Goal: Check status: Check status

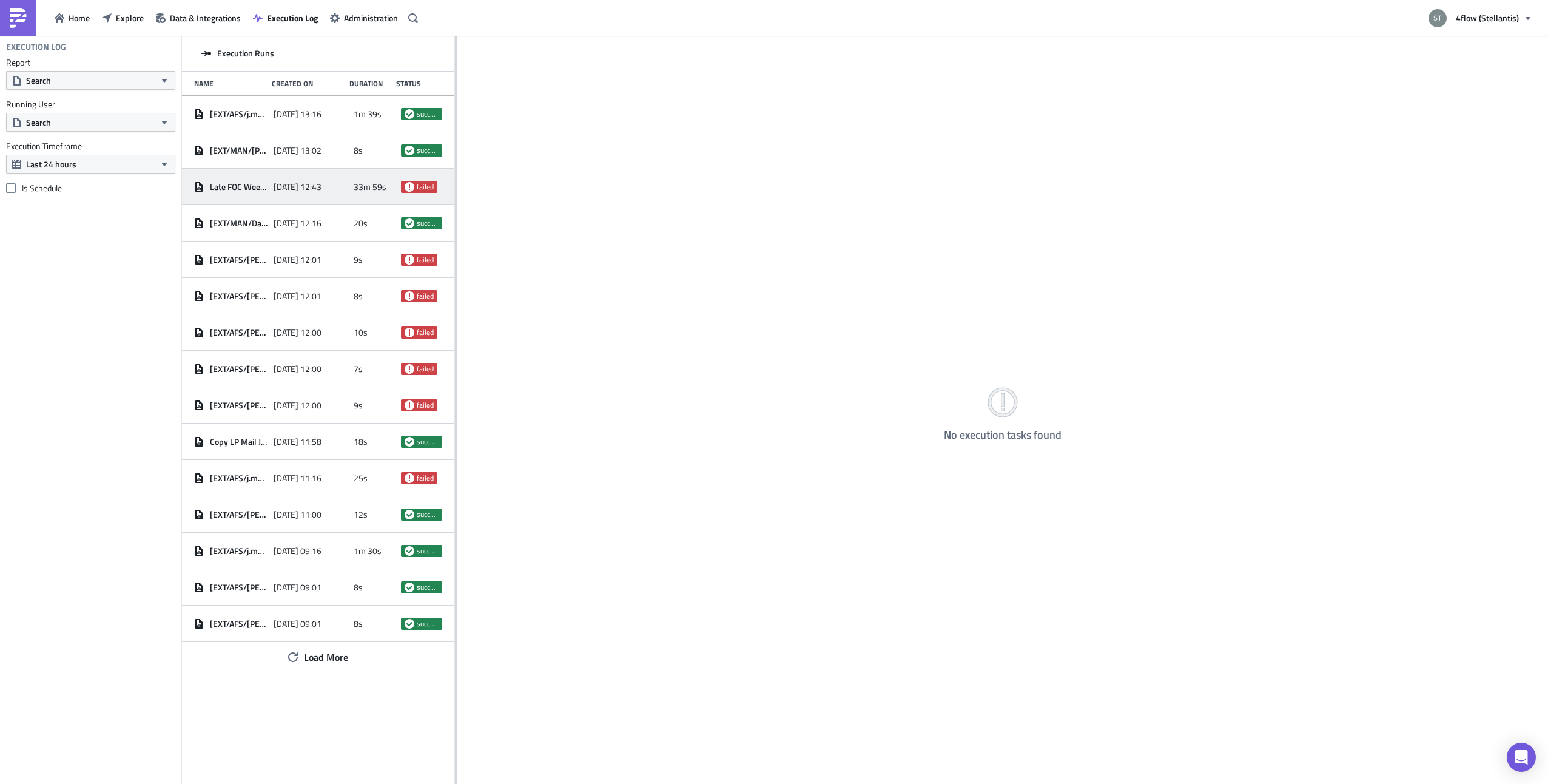
click at [279, 183] on span "[DATE] 12:43" at bounding box center [297, 186] width 48 height 11
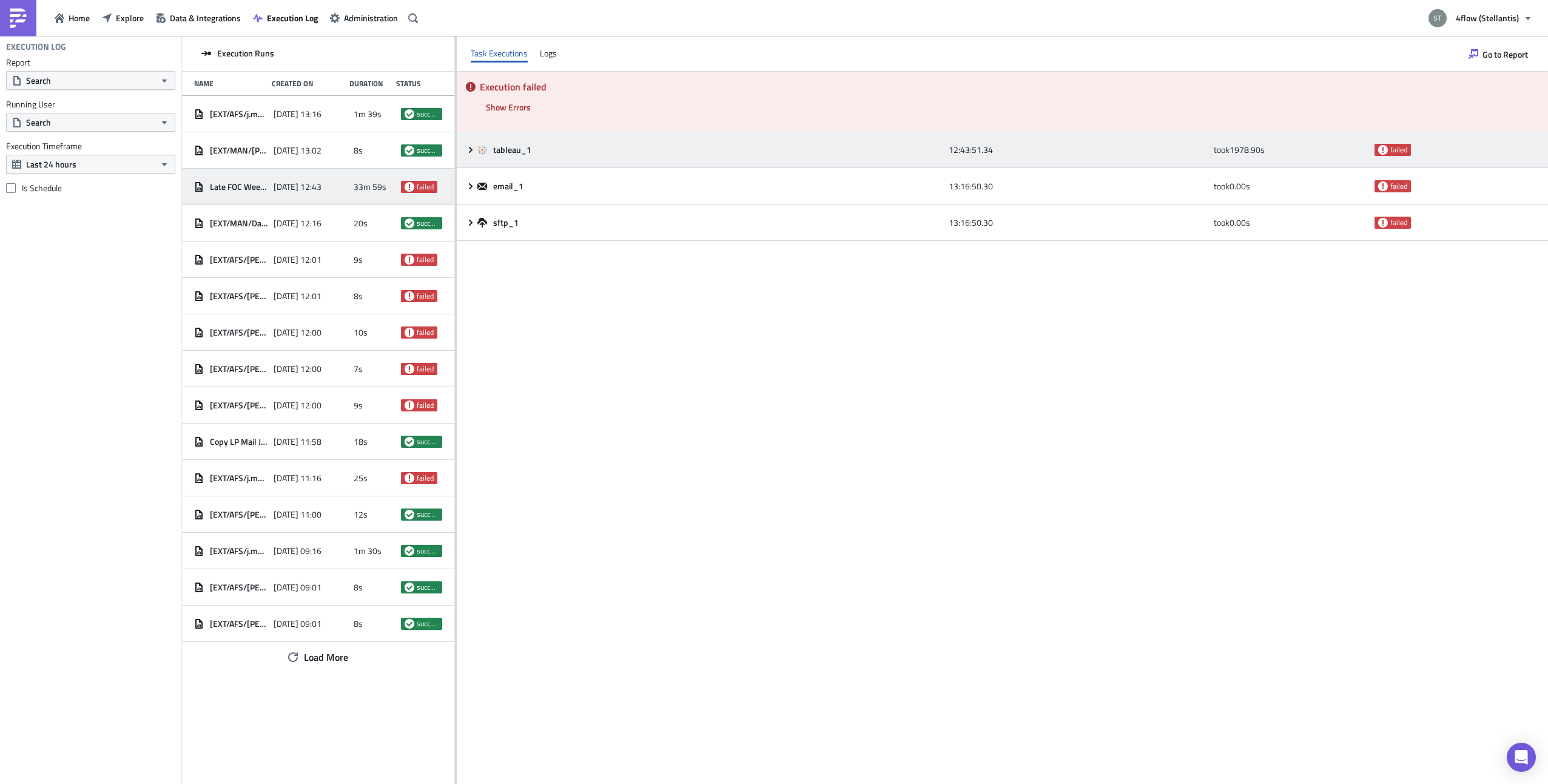
click at [467, 150] on icon at bounding box center [471, 150] width 10 height 10
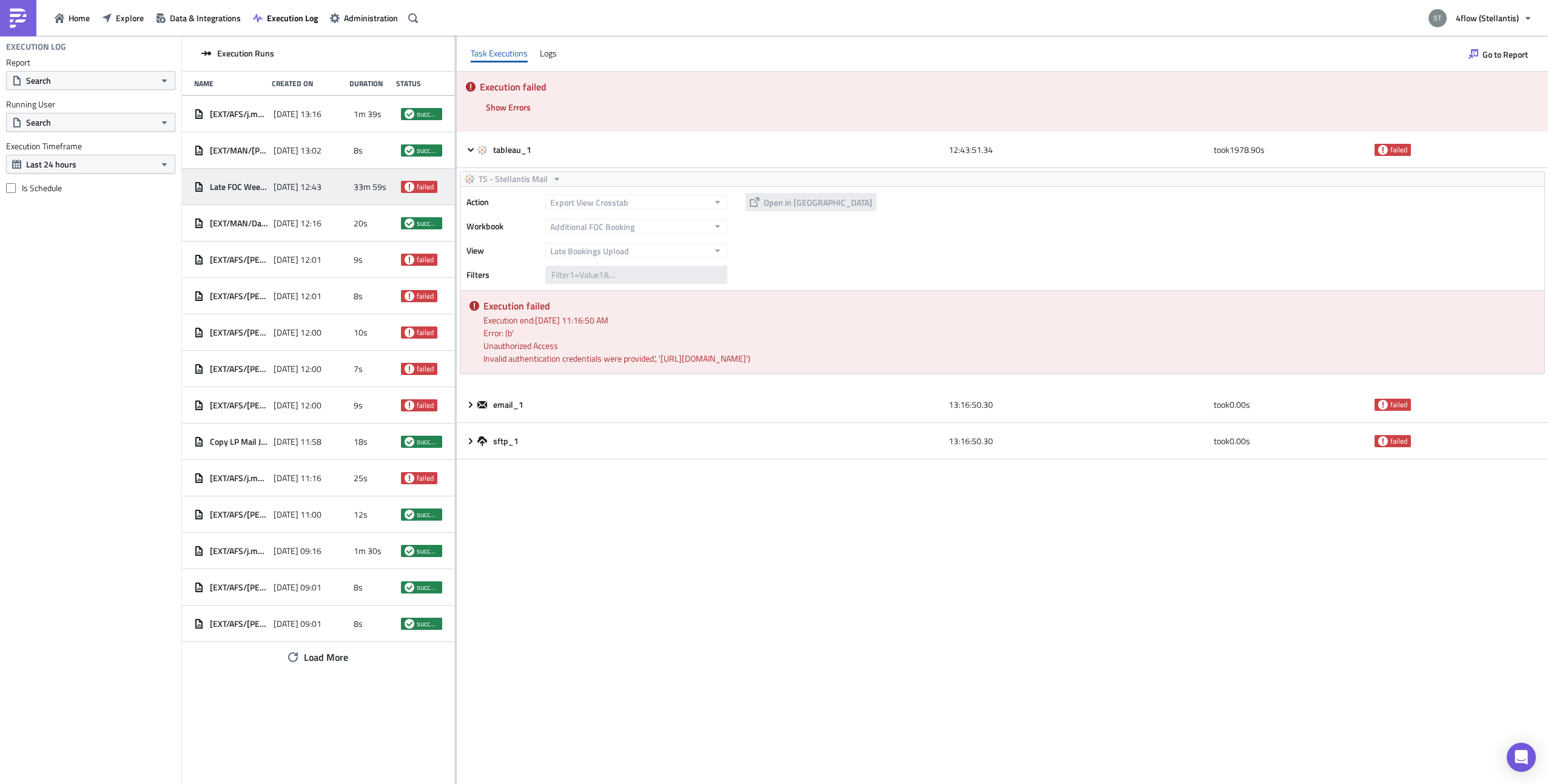
click at [683, 356] on div "Error: (b' Unauthorized Access Invalid authentication credentials were provided…" at bounding box center [1009, 345] width 1052 height 38
drag, startPoint x: 683, startPoint y: 356, endPoint x: 774, endPoint y: 586, distance: 247.3
click at [774, 586] on div "Execution failed Show Errors 2025-09-09 13:16:50.19 FAIL signal raised: FAIL('T…" at bounding box center [1002, 427] width 1091 height 712
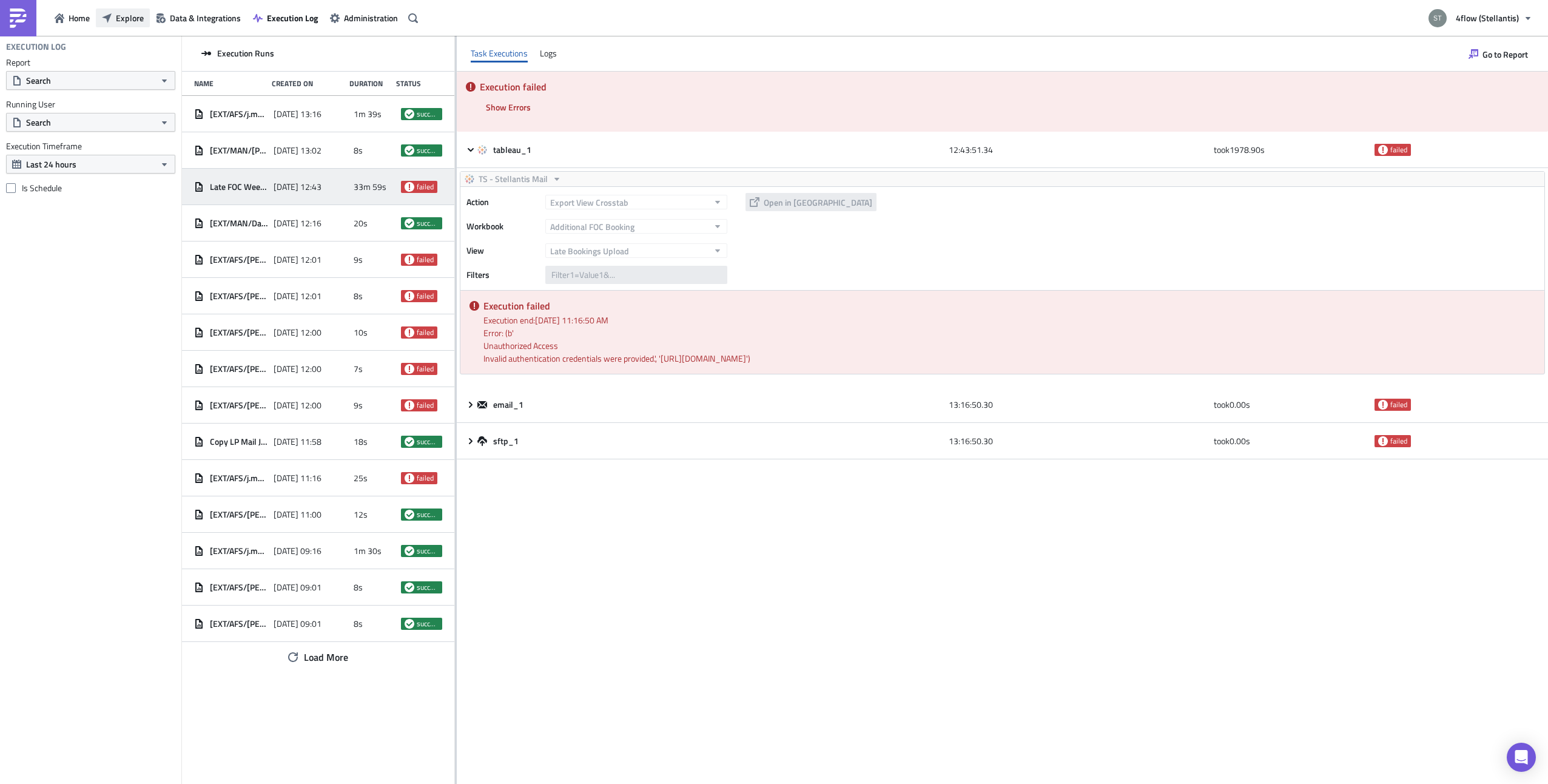
click at [136, 14] on span "Explore" at bounding box center [130, 18] width 28 height 13
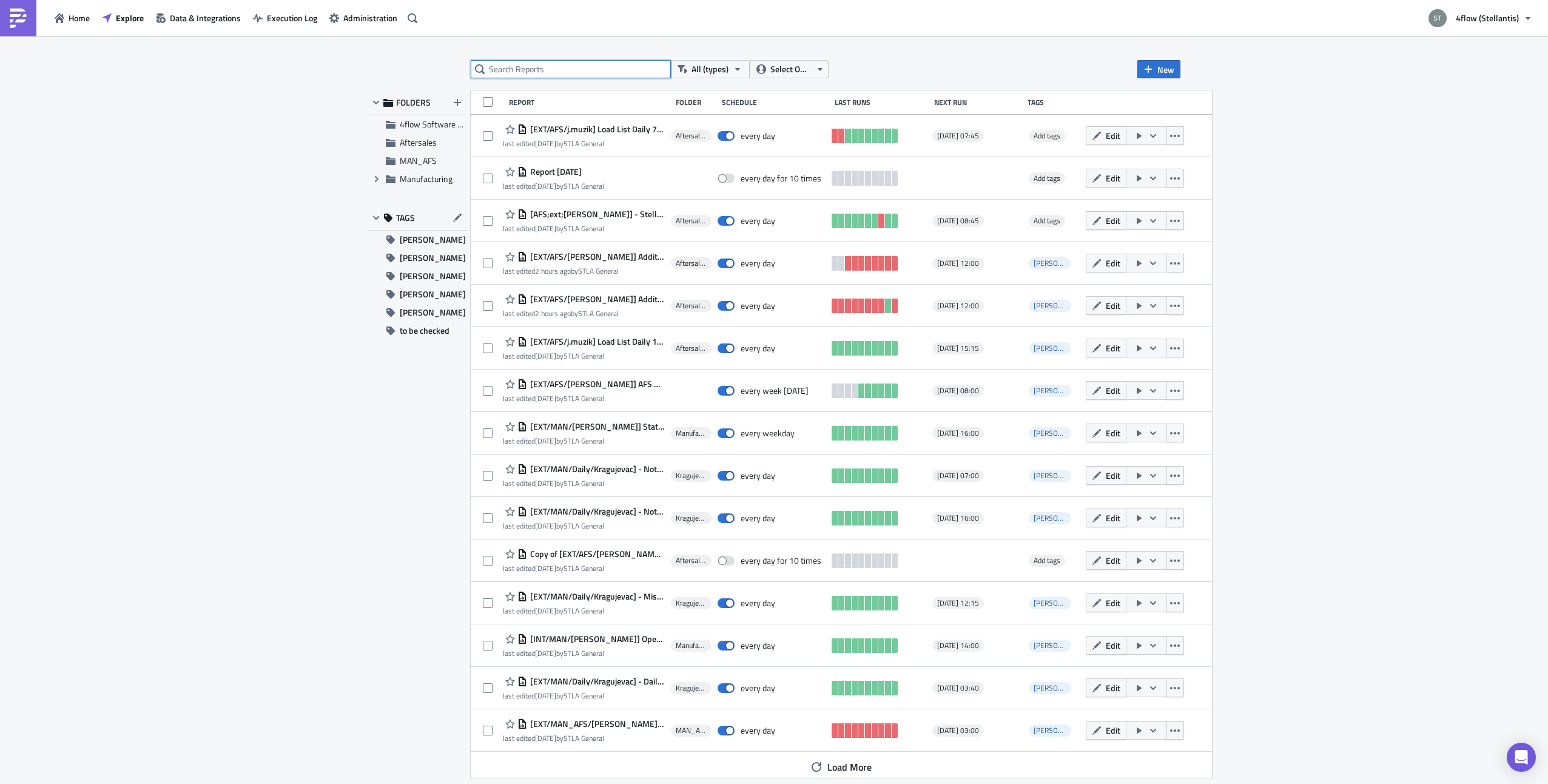
click at [562, 73] on input "text" at bounding box center [570, 69] width 200 height 18
type input "foc"
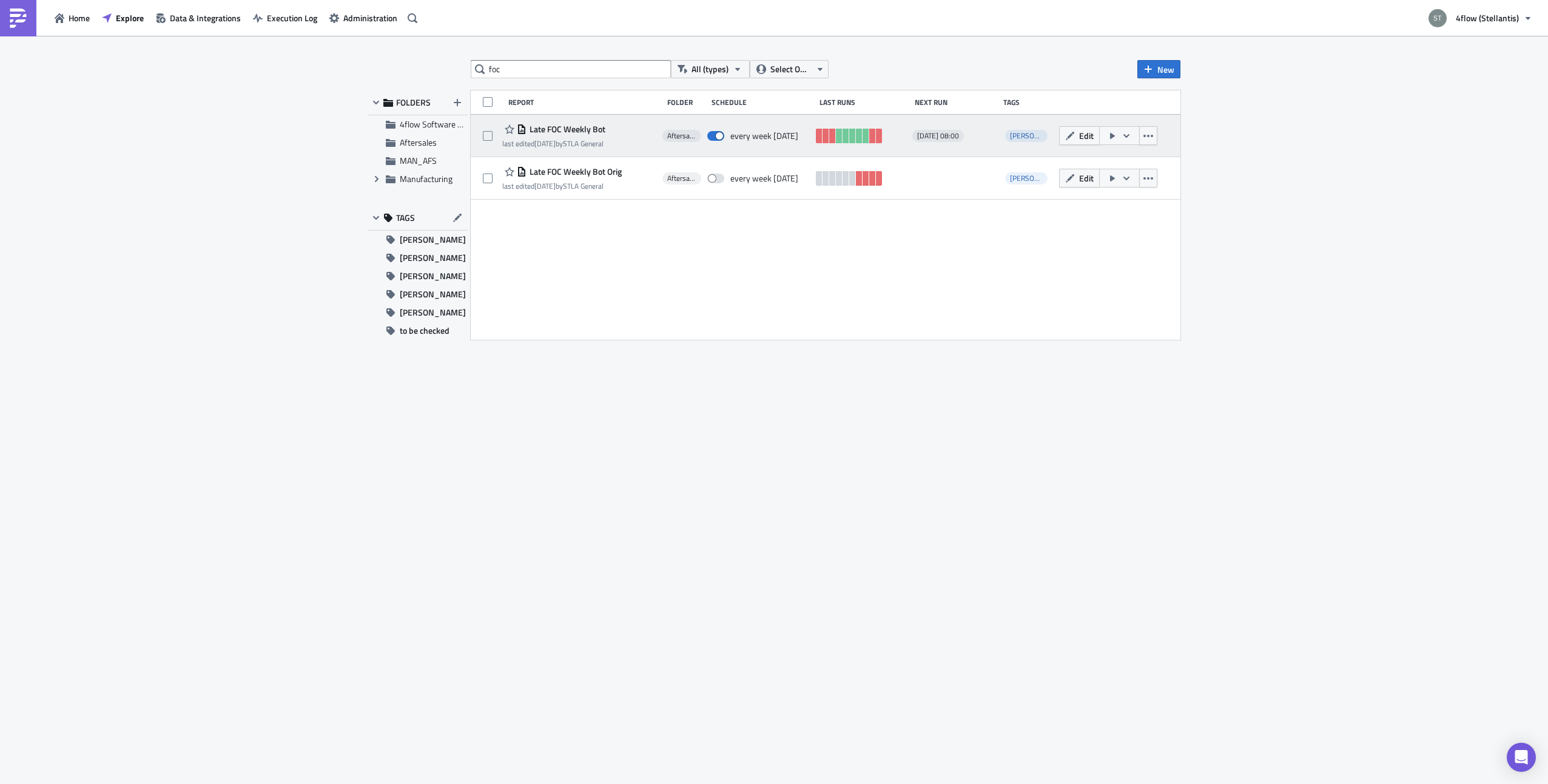
click at [589, 127] on span "Late FOC Weekly Bot" at bounding box center [566, 129] width 79 height 11
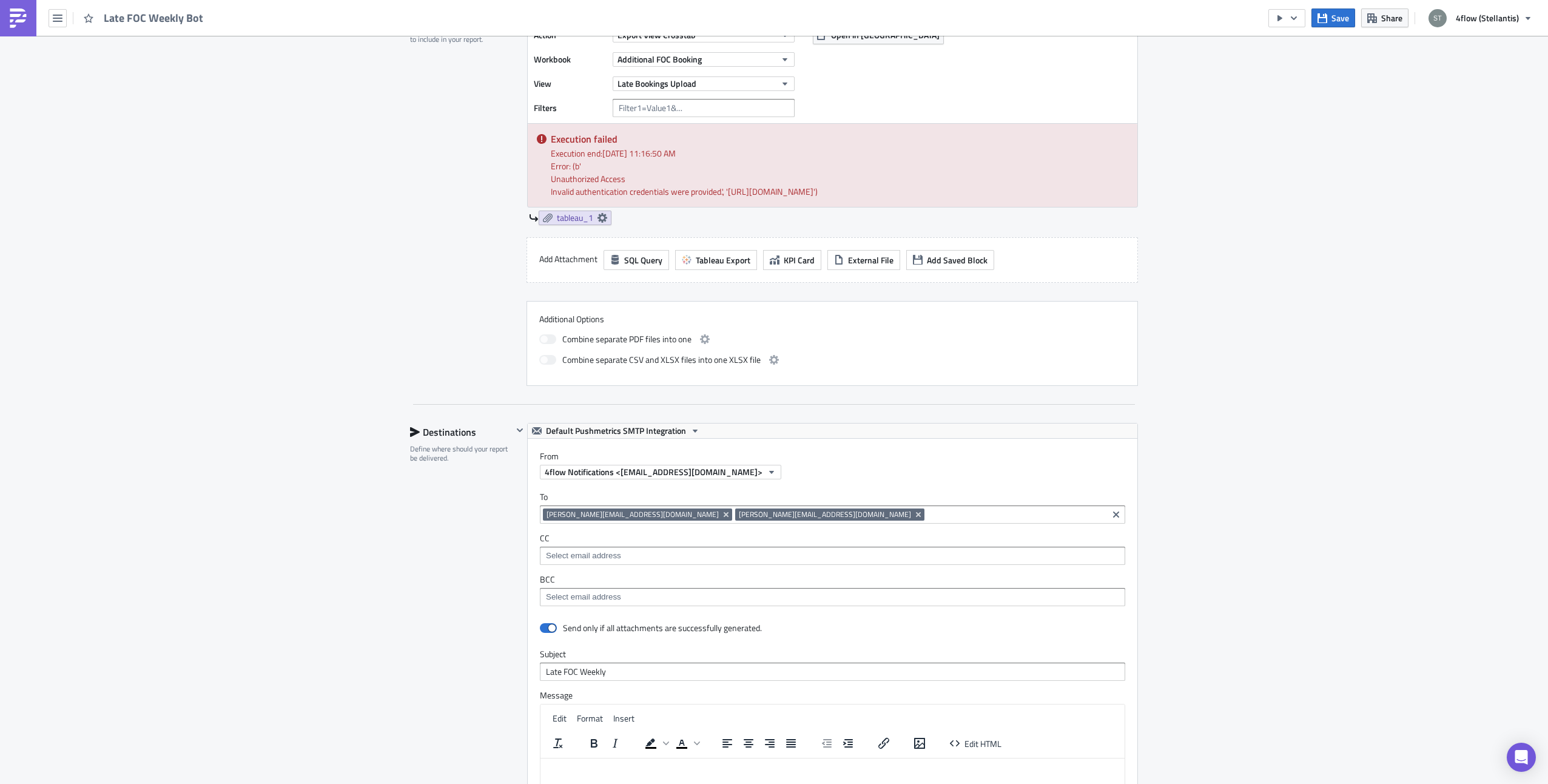
scroll to position [182, 0]
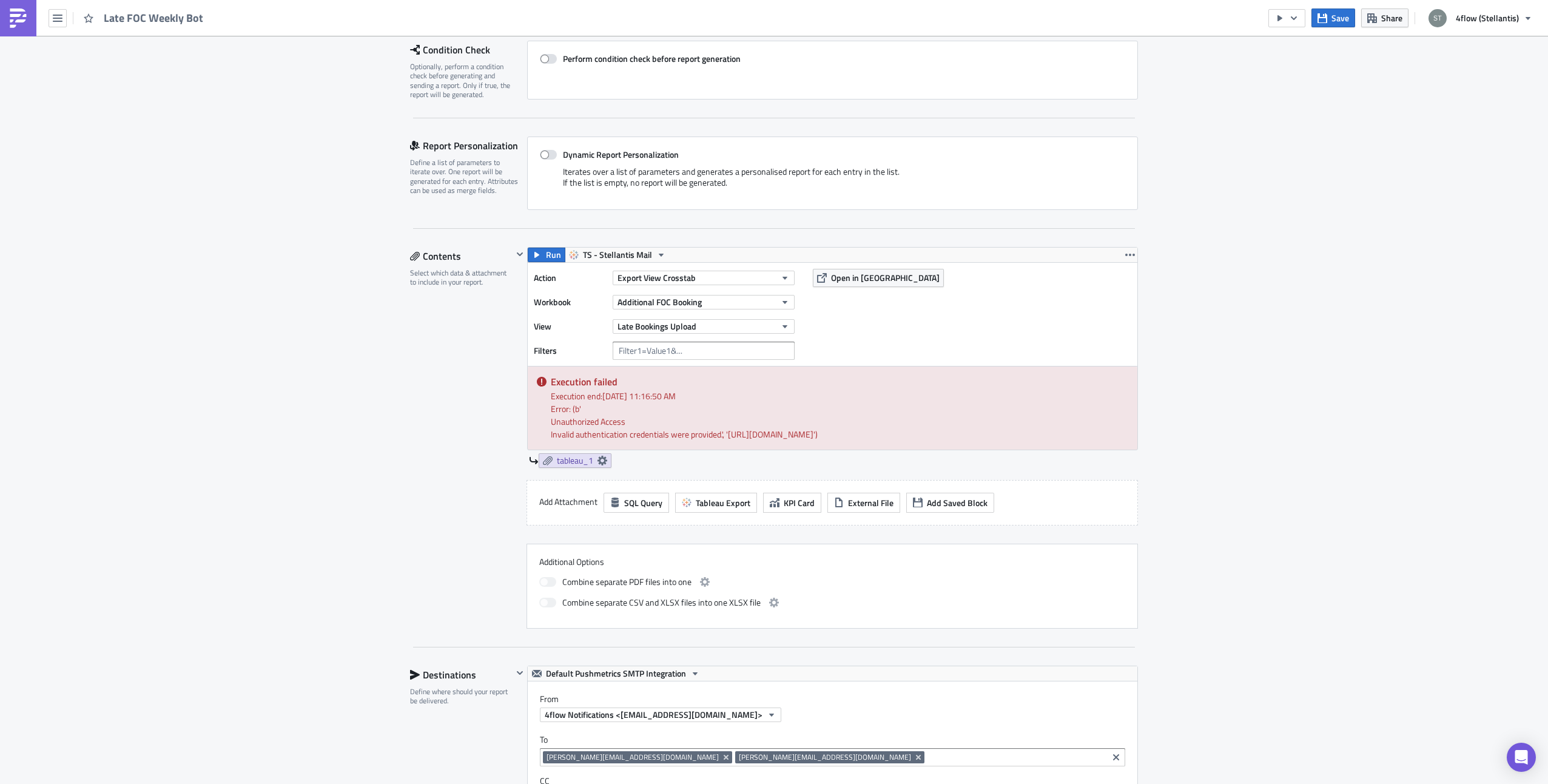
click at [885, 325] on div "Action Export View Crosstab Workbook Additional FOC Booking View Late Bookings …" at bounding box center [832, 313] width 610 height 103
click at [782, 326] on icon "button" at bounding box center [784, 326] width 5 height 3
click at [897, 324] on div "Action Export View Crosstab Workbook Additional FOC Booking View Late Bookings …" at bounding box center [832, 313] width 610 height 103
click at [911, 353] on div "Action Export View Crosstab Workbook Additional FOC Booking View Late Bookings …" at bounding box center [832, 313] width 610 height 103
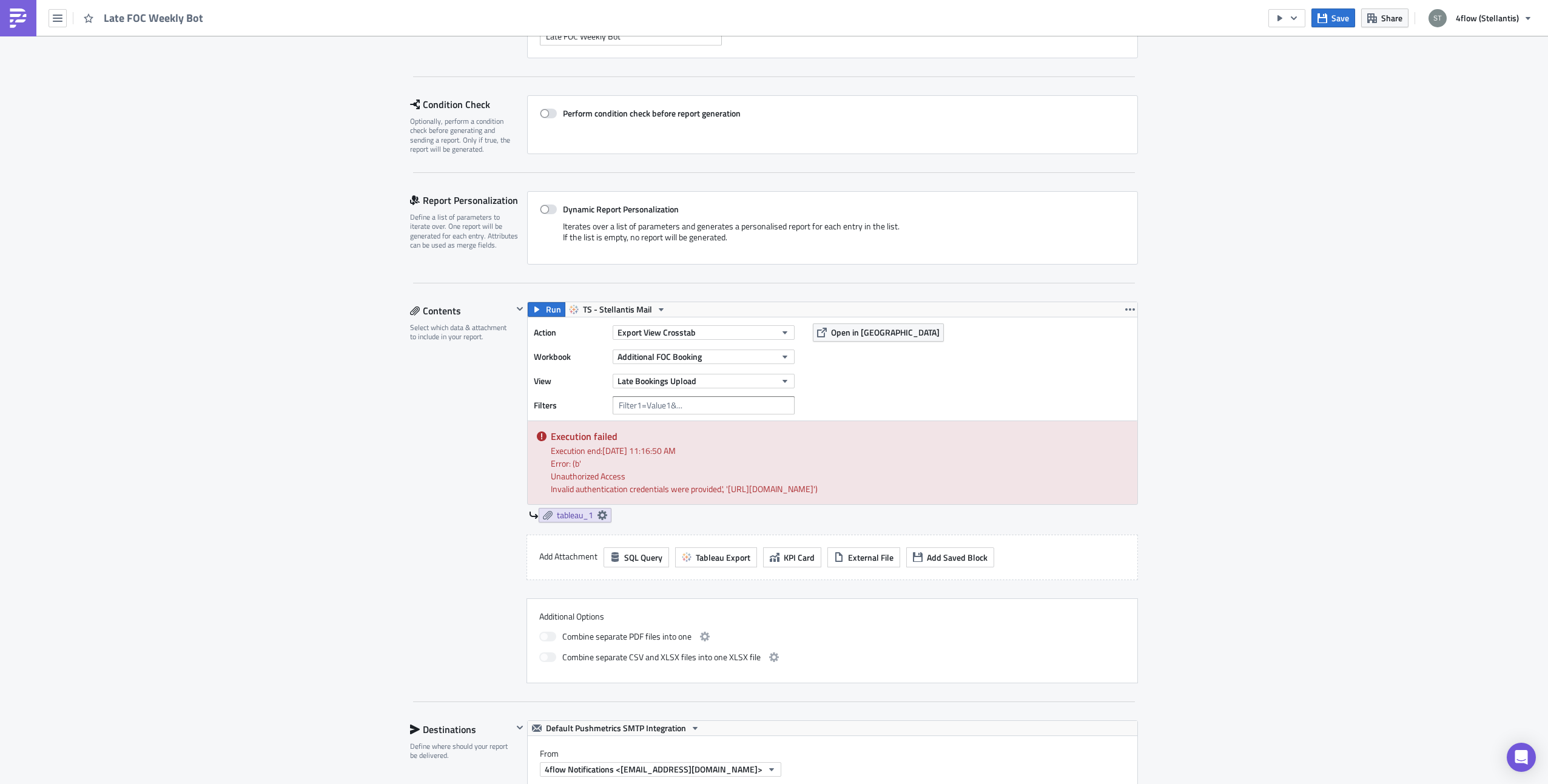
scroll to position [0, 0]
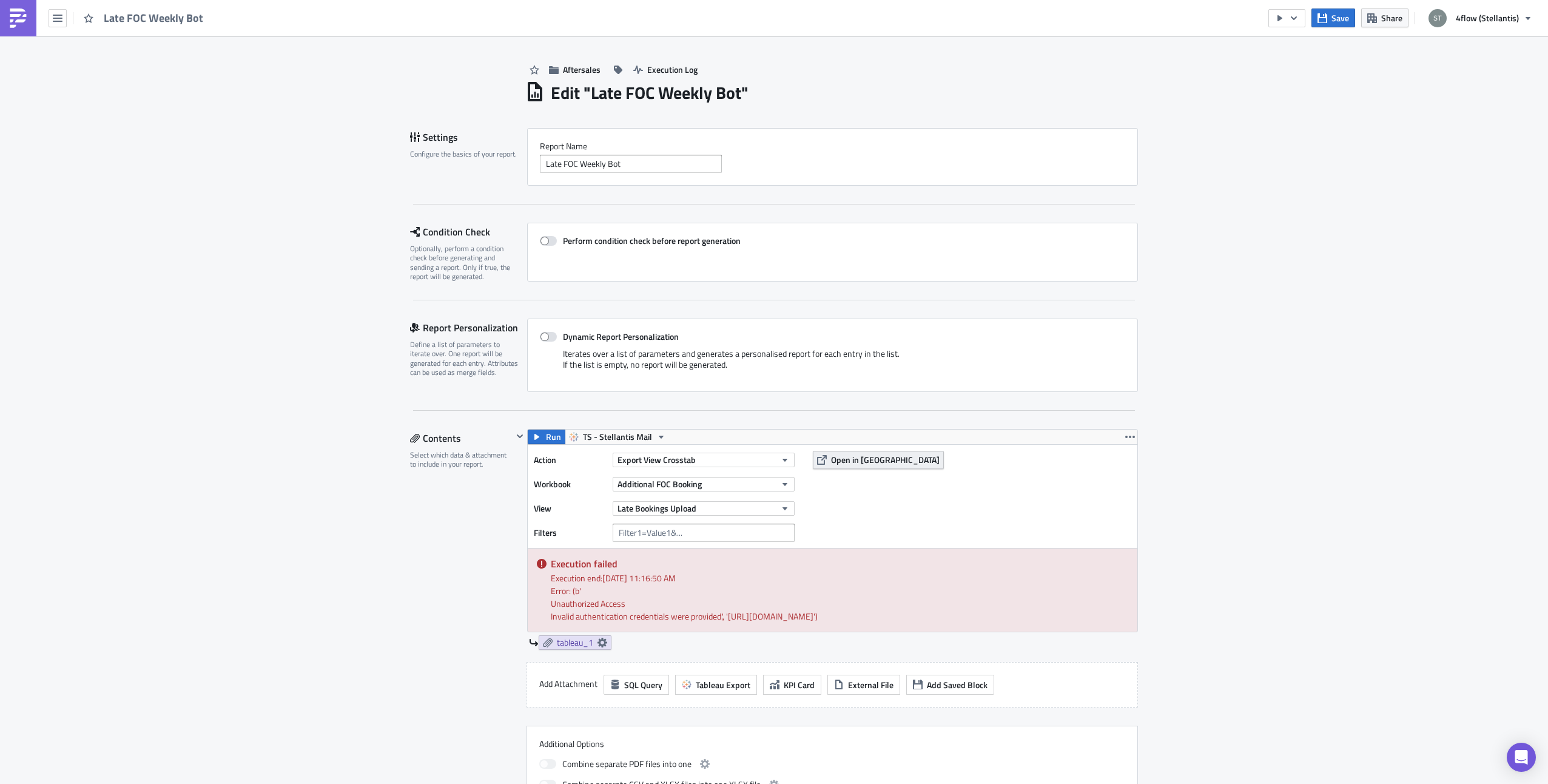
click at [836, 461] on span "Open in Tableau" at bounding box center [885, 460] width 109 height 13
click at [1294, 16] on icon "button" at bounding box center [1293, 17] width 6 height 4
click at [1300, 66] on div "Run Report" at bounding box center [1325, 66] width 95 height 12
click at [54, 16] on icon "button" at bounding box center [58, 18] width 10 height 7
click at [111, 42] on link "Search" at bounding box center [102, 48] width 103 height 18
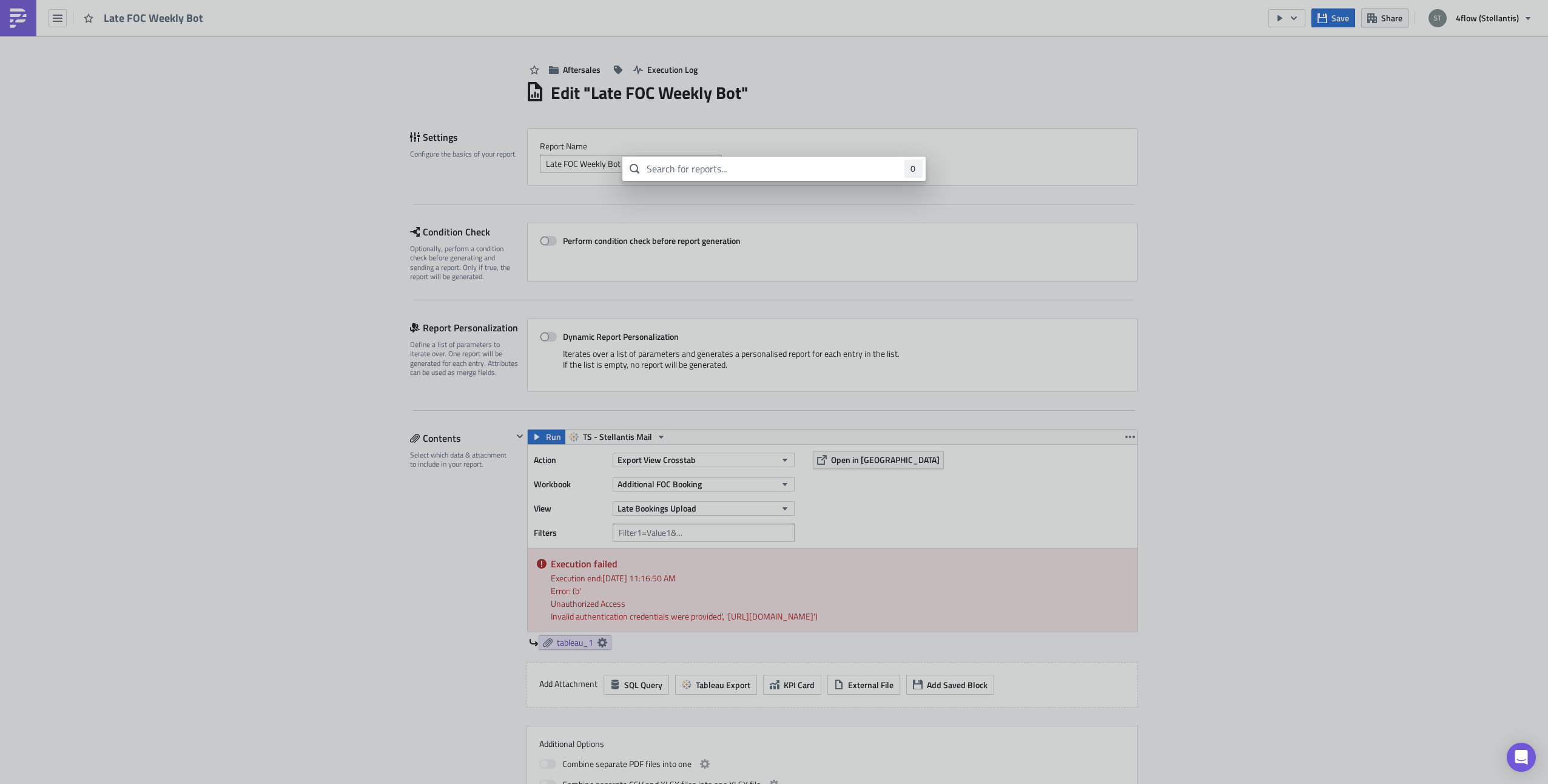
click at [232, 84] on body "Late FOC Weekly Bot Save Share 4flow (Stellantis) Aftersales Execution Log Edit…" at bounding box center [774, 393] width 1548 height 786
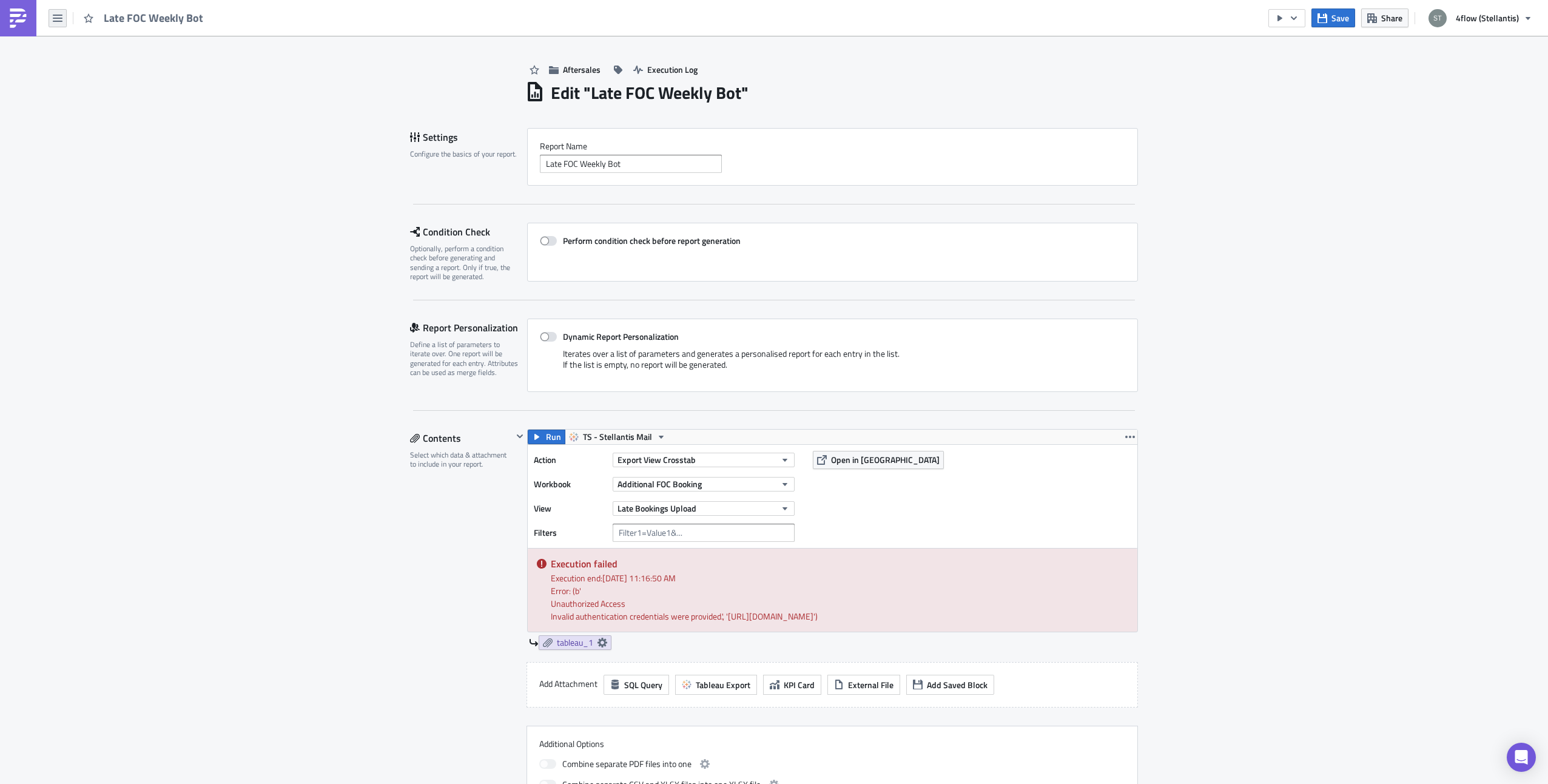
click at [48, 15] on div "Late FOC Weekly Bot" at bounding box center [105, 17] width 210 height 36
click at [59, 23] on icon "button" at bounding box center [58, 18] width 10 height 10
click at [88, 88] on div "Explore" at bounding box center [110, 84] width 80 height 12
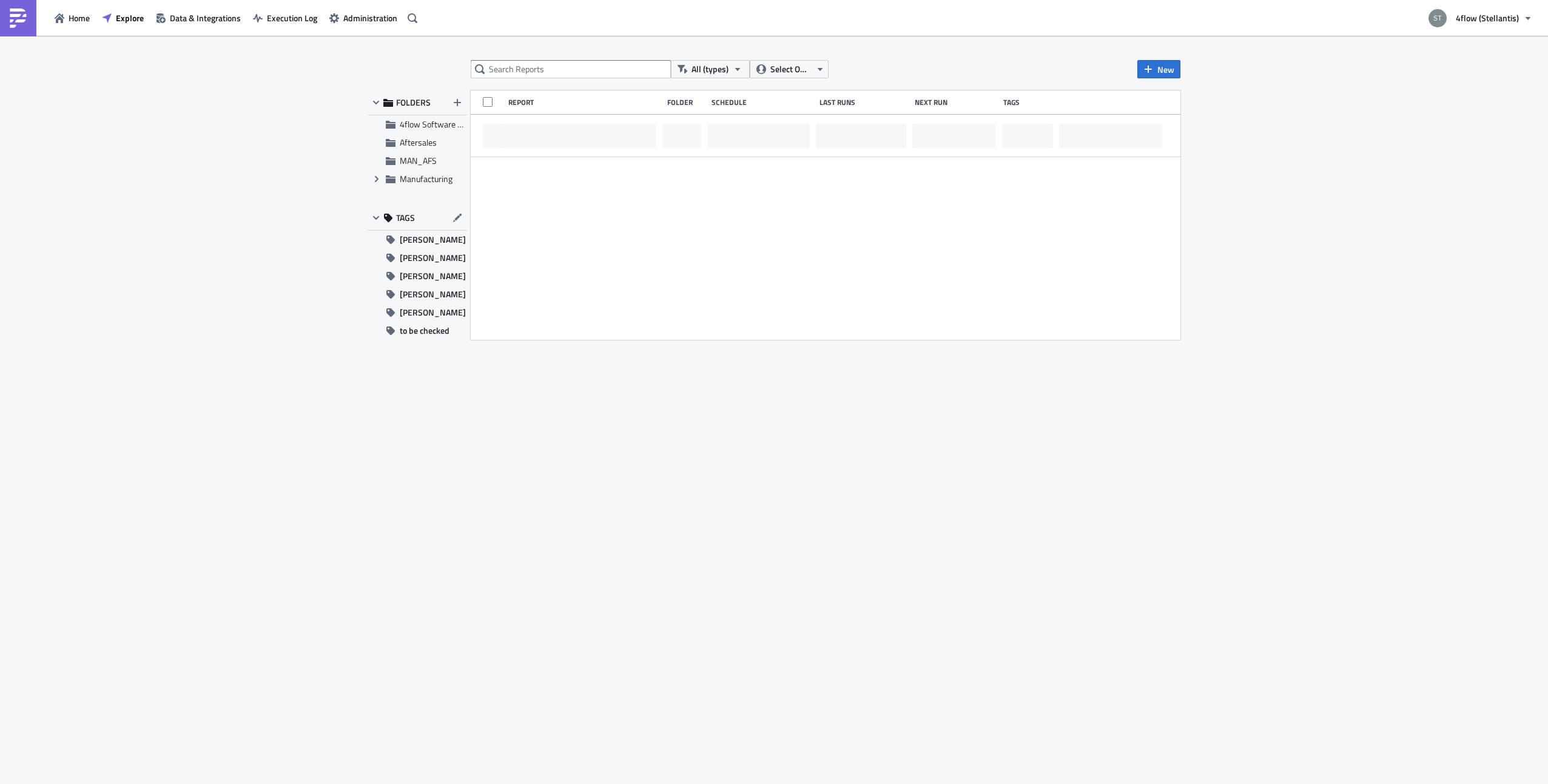
click at [268, 19] on span "Execution Log" at bounding box center [292, 18] width 50 height 13
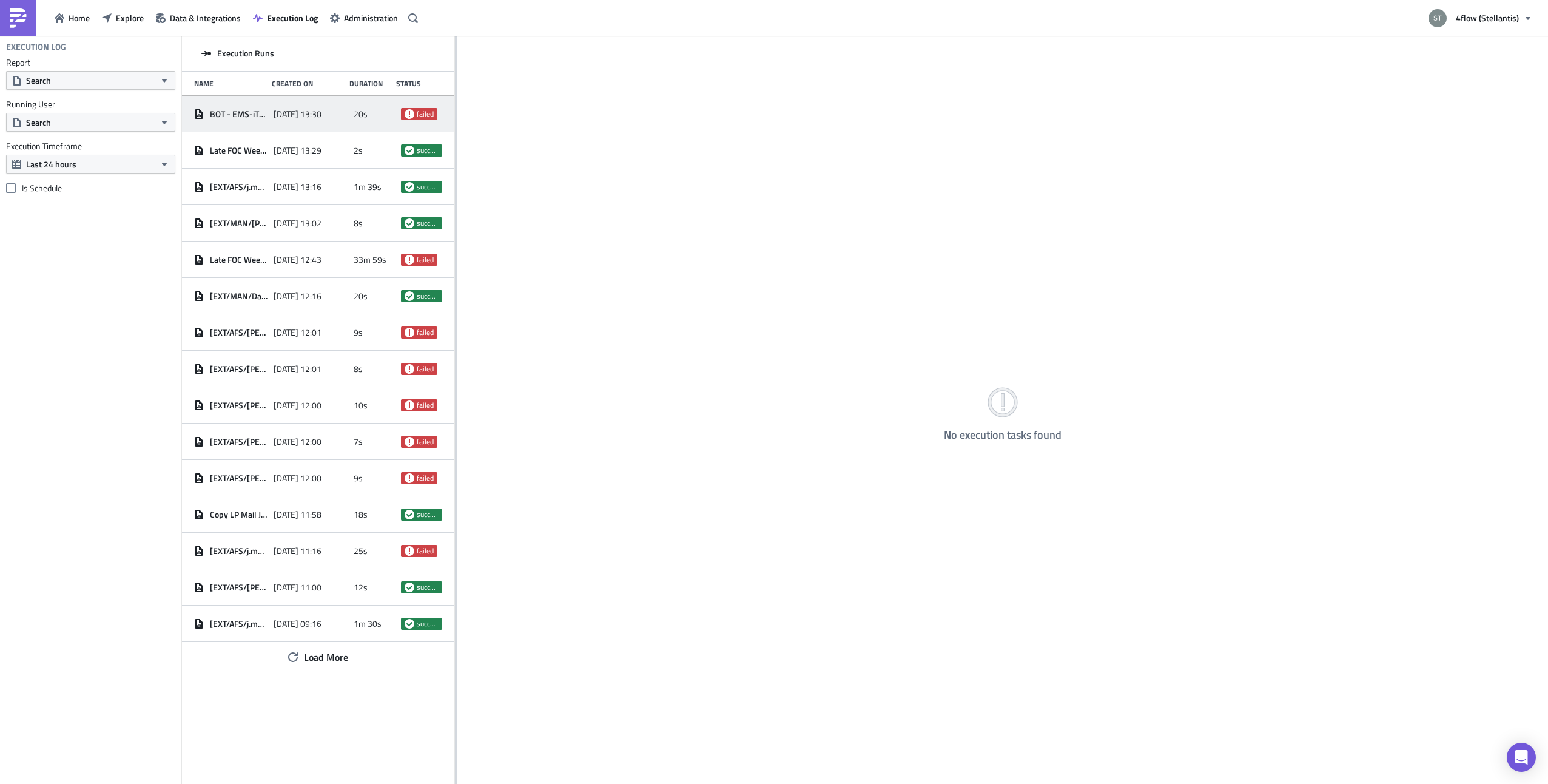
click at [304, 113] on span "[DATE] 13:30" at bounding box center [297, 114] width 48 height 11
click at [314, 145] on span "[DATE] 13:29" at bounding box center [297, 151] width 48 height 11
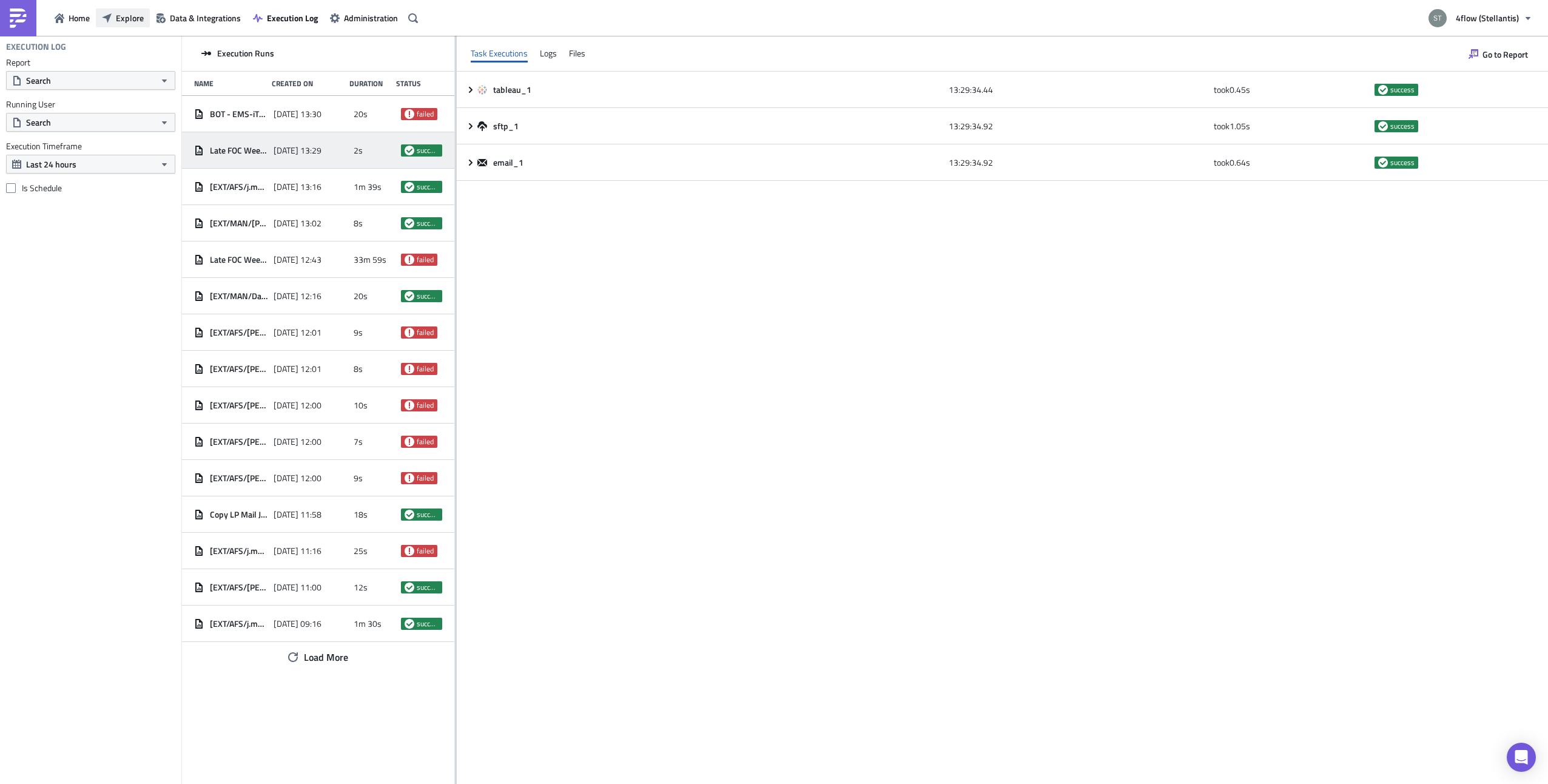
click at [122, 24] on button "Explore" at bounding box center [122, 17] width 54 height 19
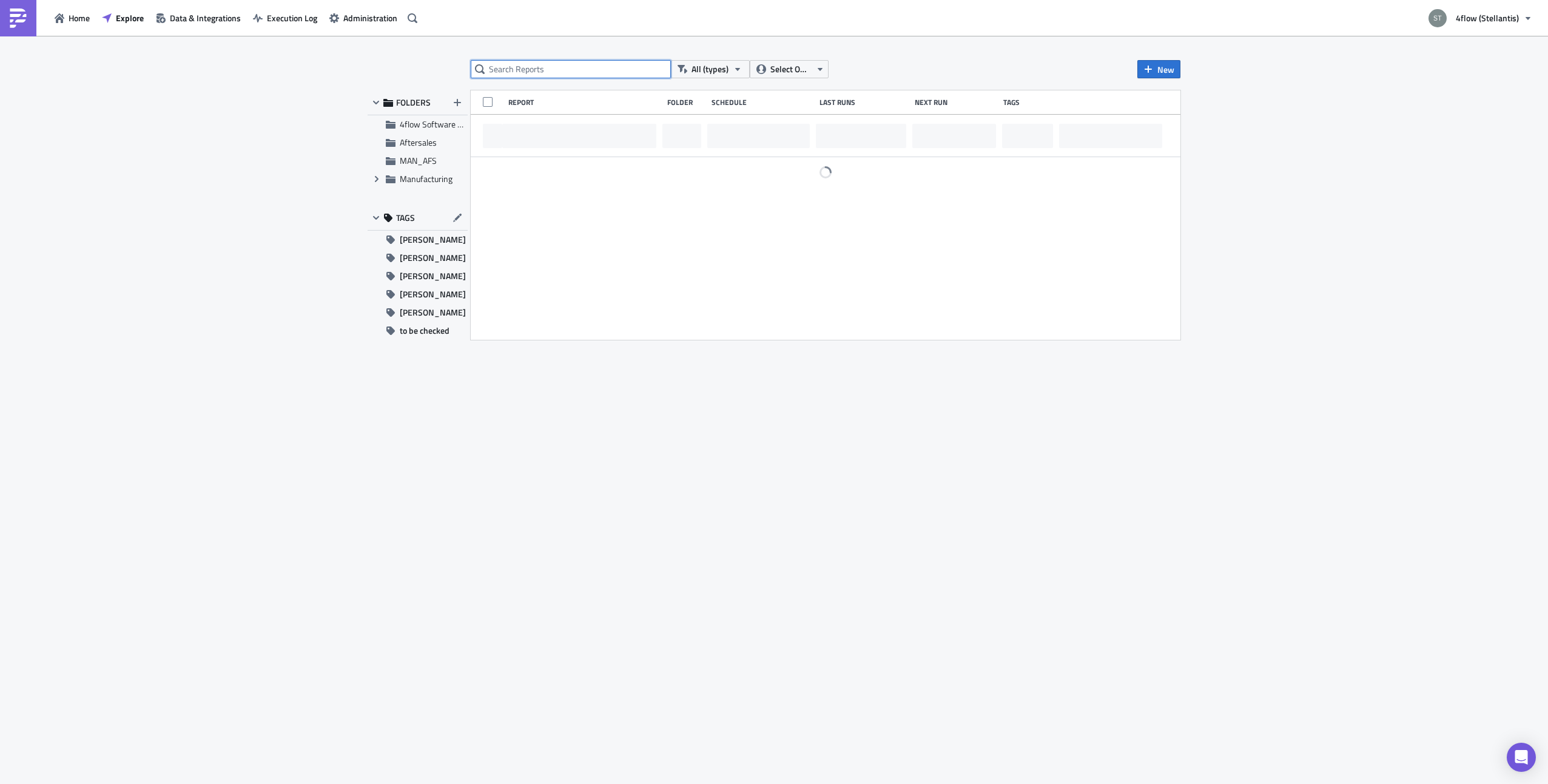
click at [563, 66] on input "text" at bounding box center [570, 69] width 200 height 18
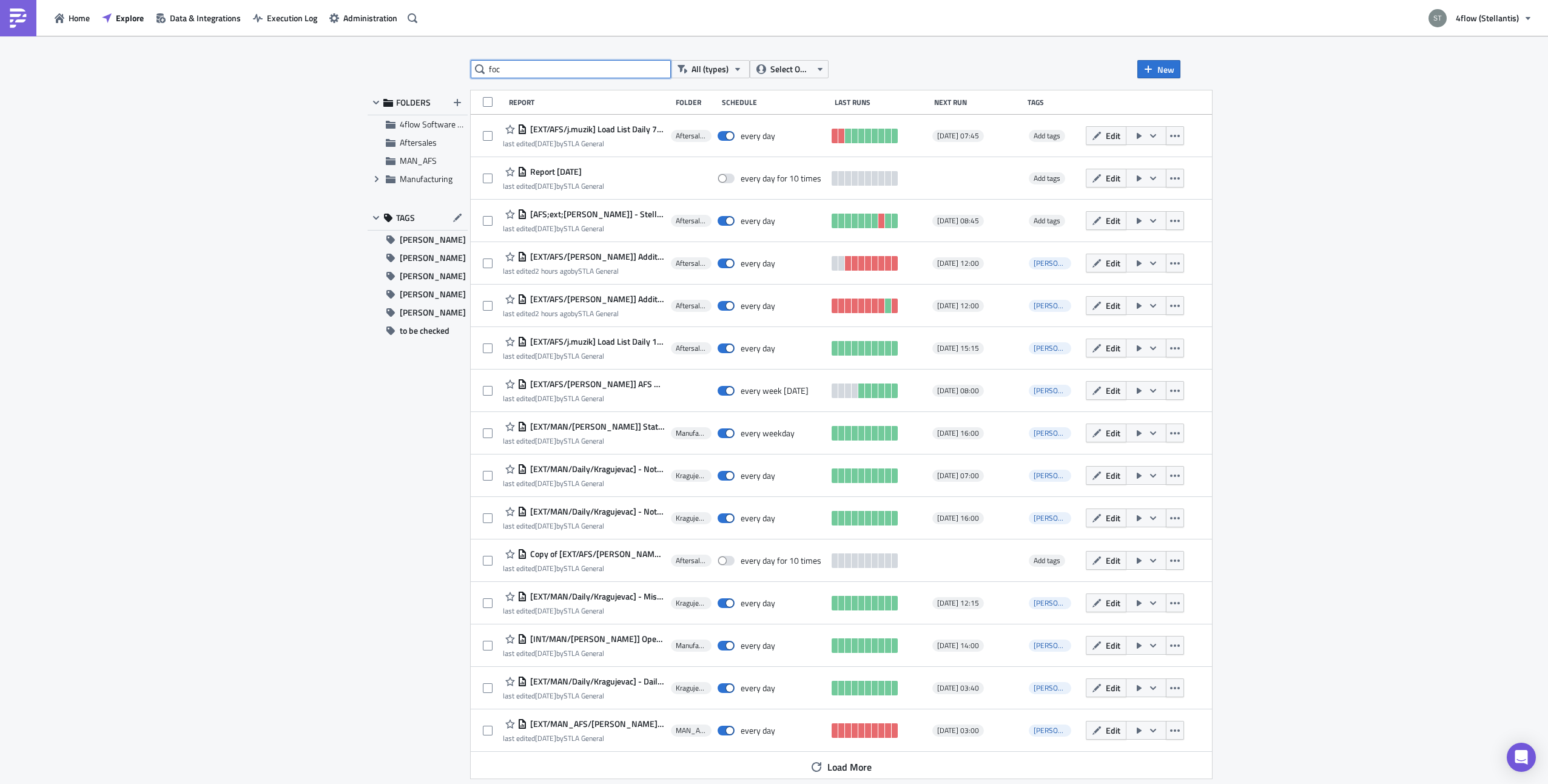
type input "foc"
